Goal: Information Seeking & Learning: Learn about a topic

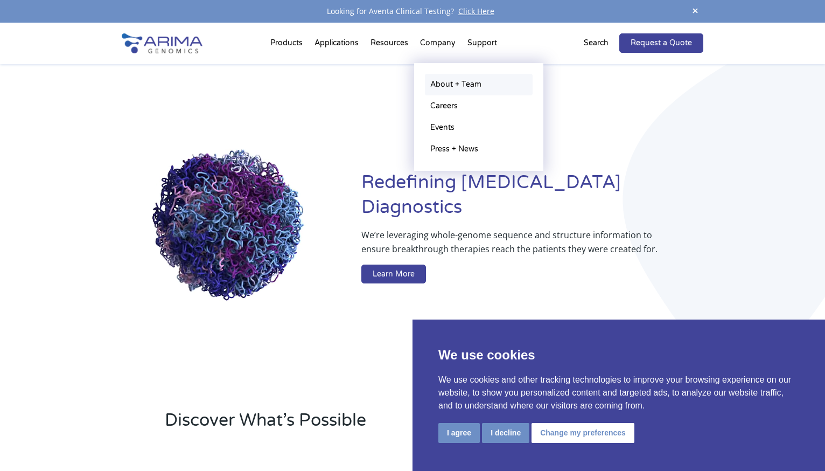
click at [442, 81] on link "About + Team" at bounding box center [479, 85] width 108 height 22
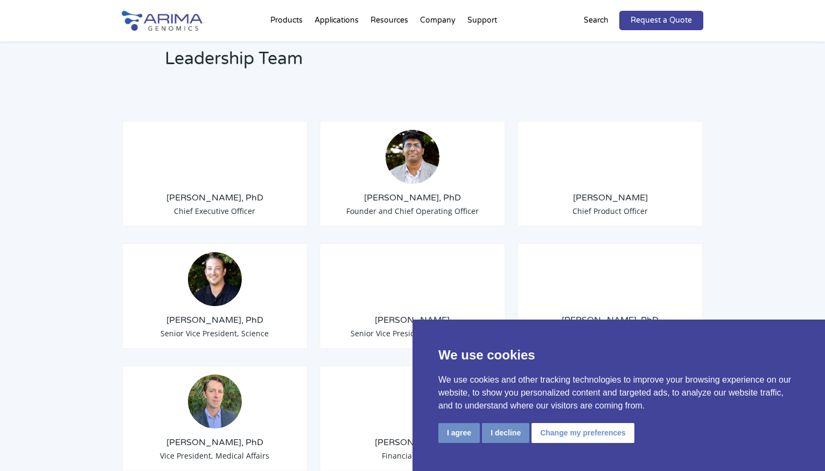
scroll to position [878, 0]
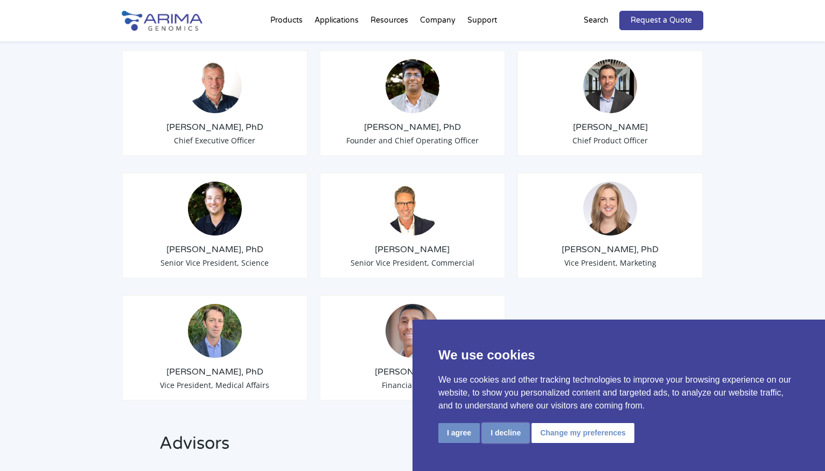
click at [500, 431] on button "I decline" at bounding box center [505, 433] width 47 height 20
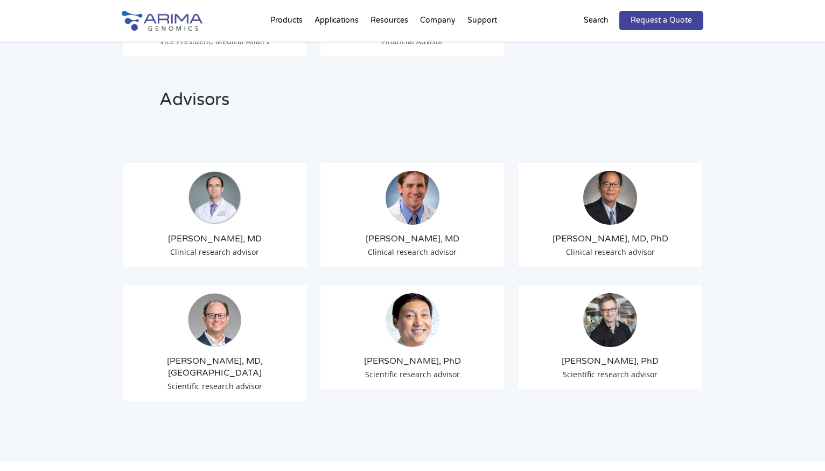
scroll to position [1216, 0]
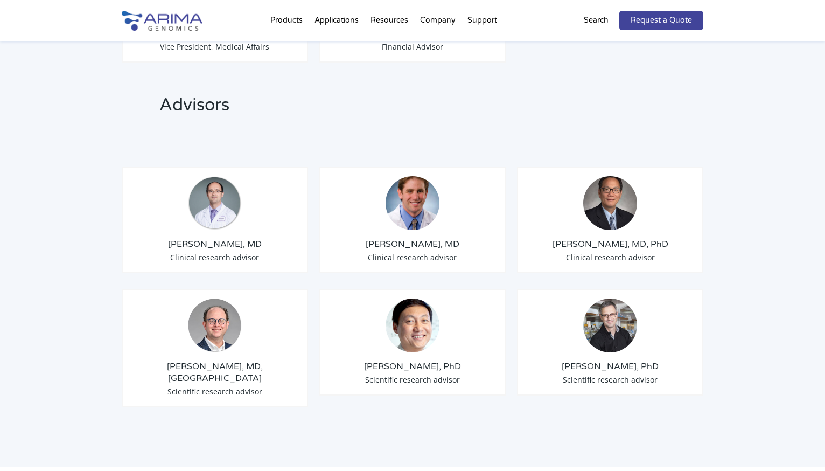
click at [749, 155] on div "Leadership Team [PERSON_NAME], PhD Chief Executive Officer [PERSON_NAME], PhD F…" at bounding box center [412, 24] width 825 height 886
click at [613, 195] on img at bounding box center [610, 203] width 54 height 54
click at [608, 236] on div "Ken Young, MD, PhD Clinical research advisor" at bounding box center [610, 220] width 186 height 106
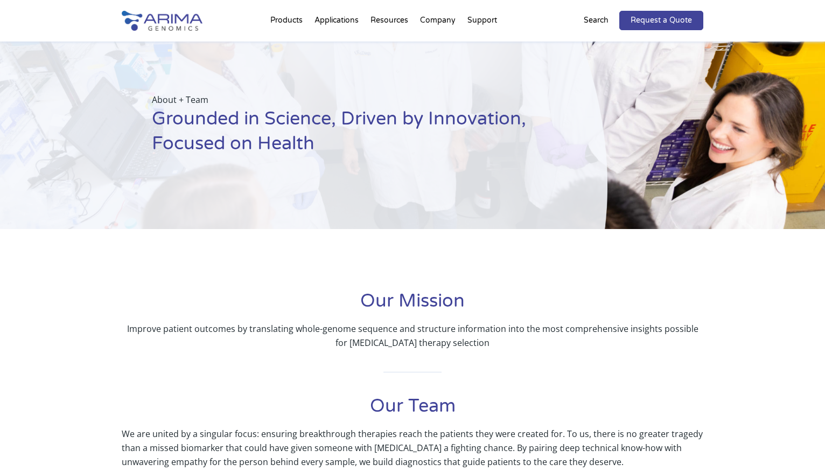
scroll to position [0, 0]
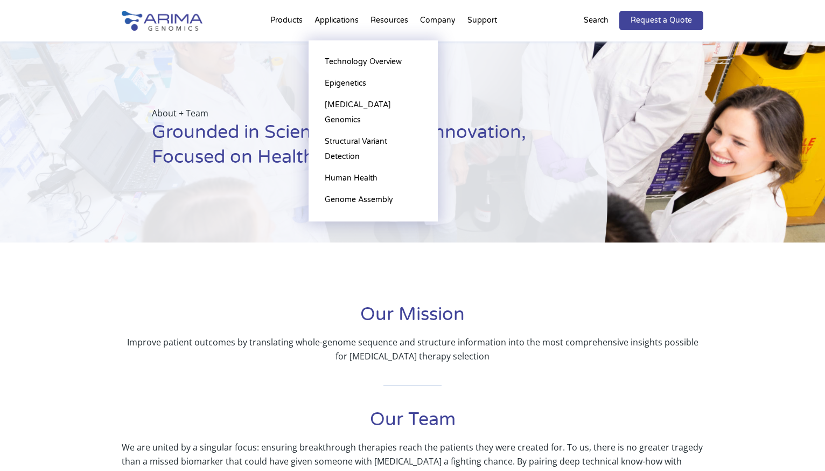
click at [327, 21] on li "Applications Technology Overview Epigenetics Cancer Genomics Structural Variant…" at bounding box center [337, 22] width 56 height 37
click at [357, 82] on link "Epigenetics" at bounding box center [373, 84] width 108 height 22
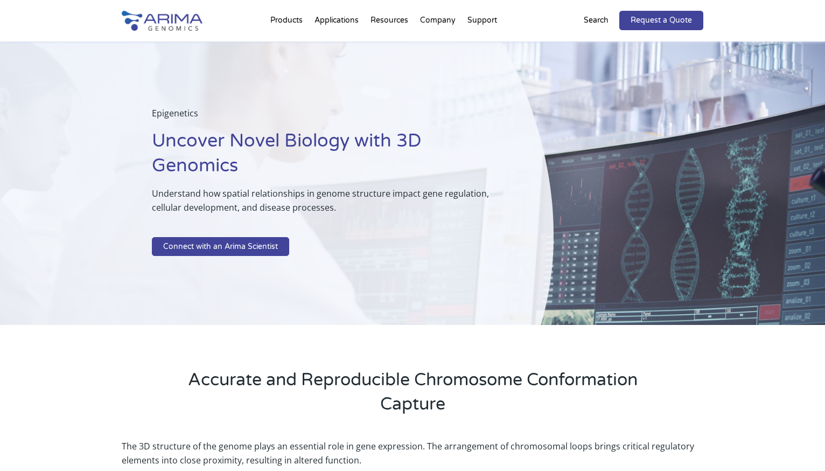
click at [736, 119] on div "Epigenetics Uncover Novel Biology with 3D Genomics Understand how spatial relat…" at bounding box center [412, 183] width 825 height 284
